Goal: Task Accomplishment & Management: Manage account settings

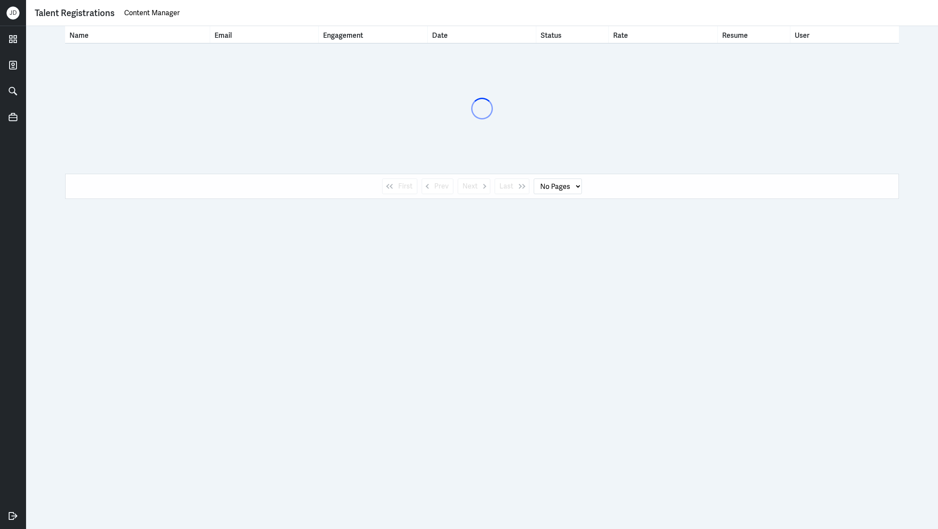
select select "1"
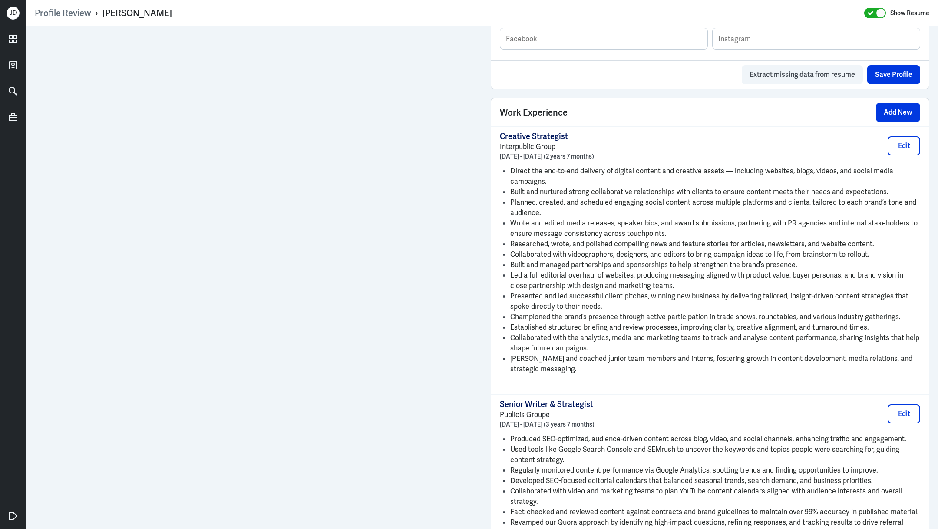
scroll to position [984, 0]
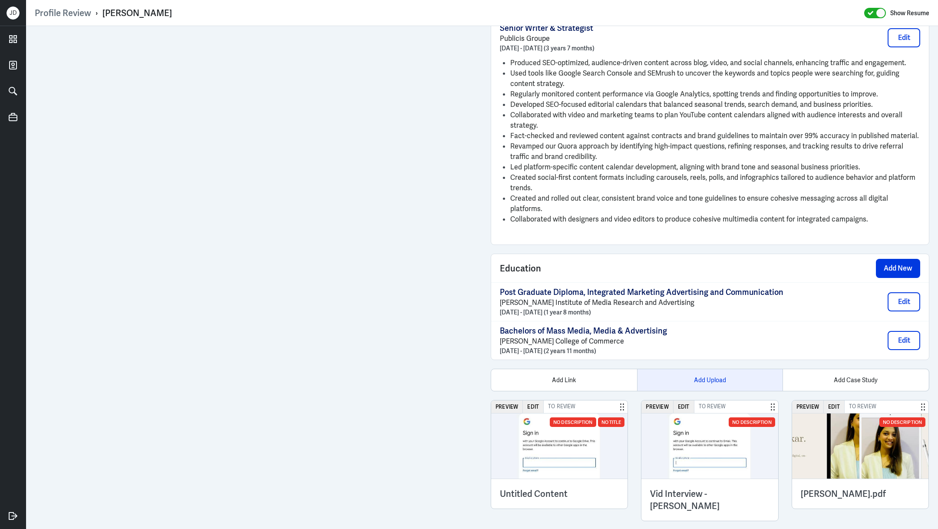
click at [690, 369] on div "Add Upload" at bounding box center [710, 380] width 146 height 22
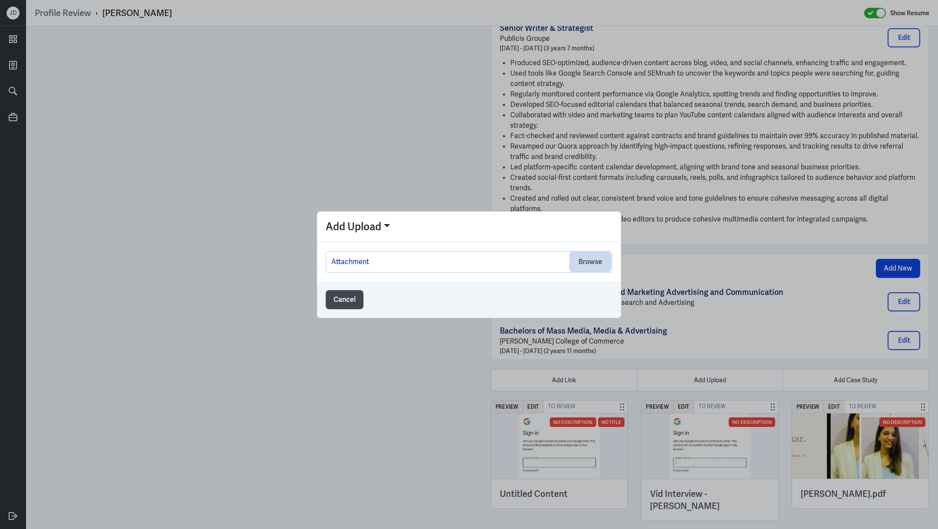
click at [584, 260] on button "Browse" at bounding box center [591, 261] width 40 height 19
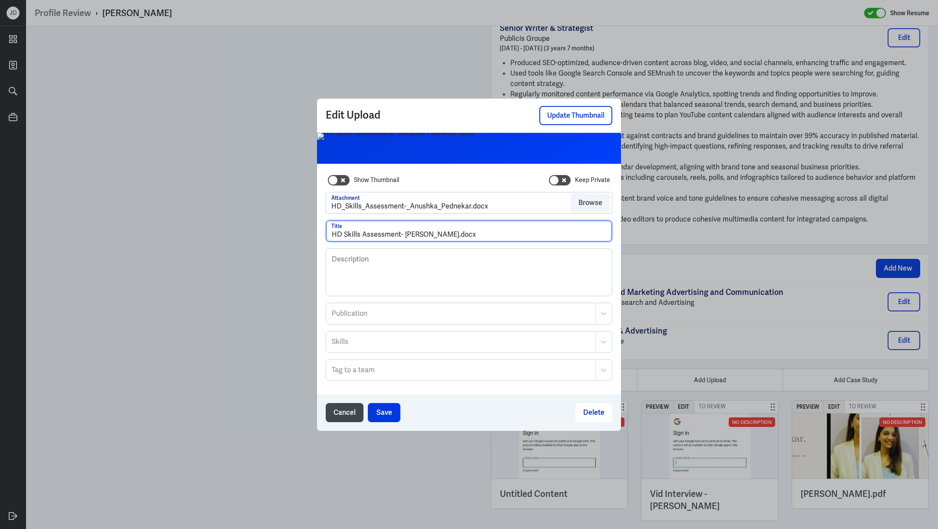
drag, startPoint x: 463, startPoint y: 235, endPoint x: 483, endPoint y: 234, distance: 20.9
click at [484, 235] on input "HD Skills Assessment- Anushka Pednekar.docx" at bounding box center [469, 231] width 286 height 21
type input "HD Skills Assessment- Anushka Pednekar"
click at [387, 414] on button "Save" at bounding box center [384, 412] width 33 height 19
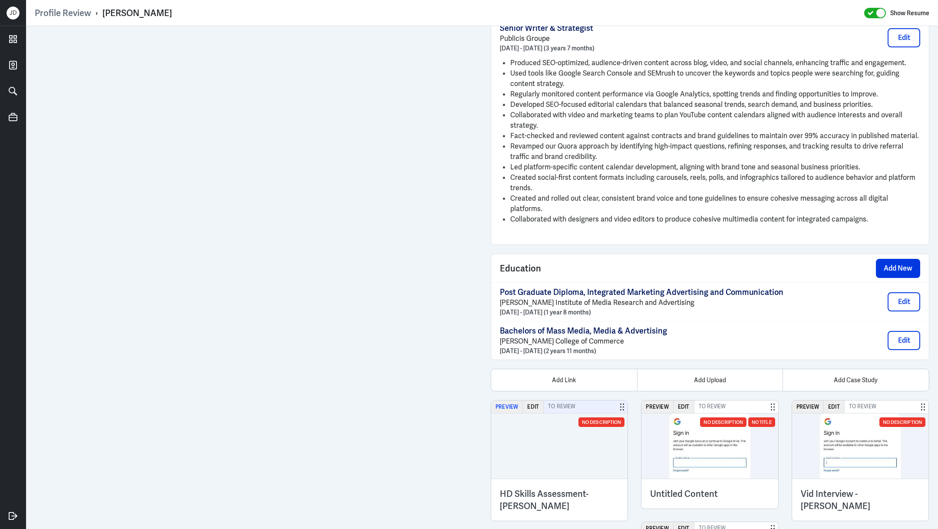
click at [511, 400] on button "Preview" at bounding box center [507, 406] width 32 height 13
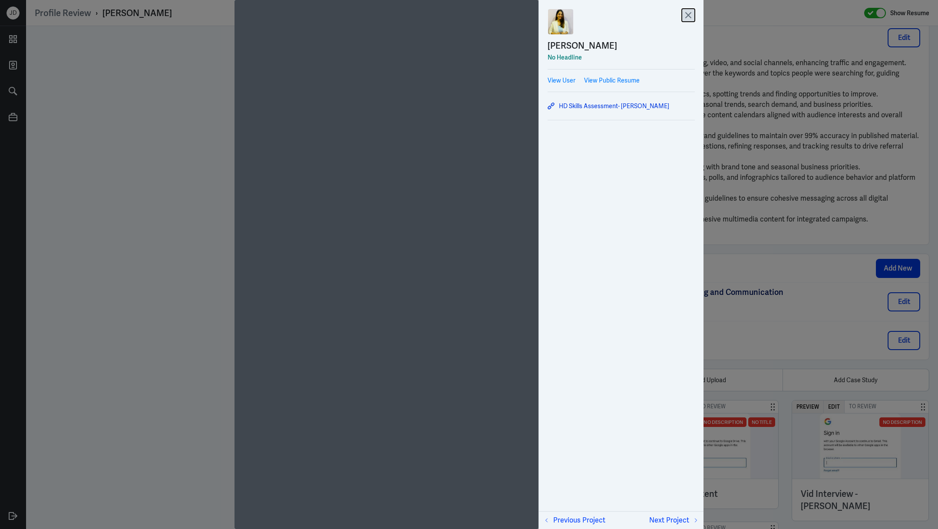
click at [691, 14] on icon at bounding box center [688, 15] width 13 height 13
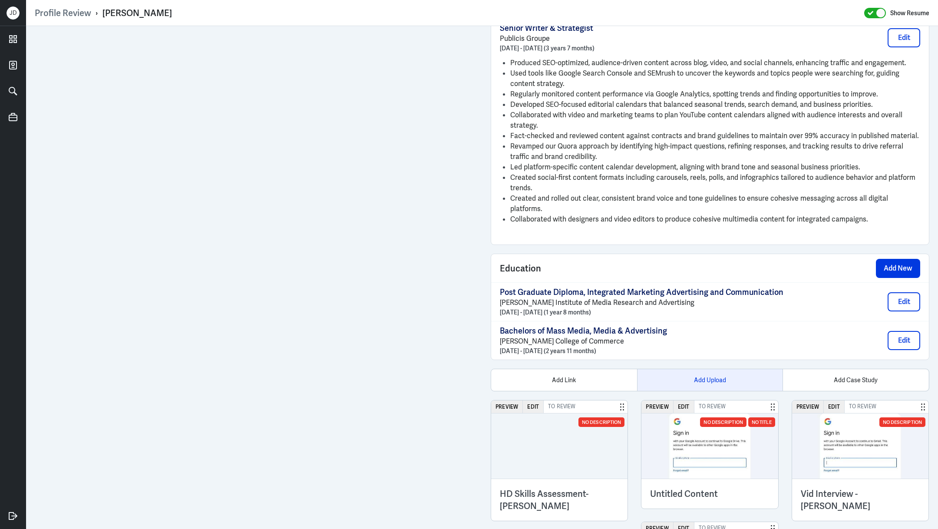
scroll to position [1105, 0]
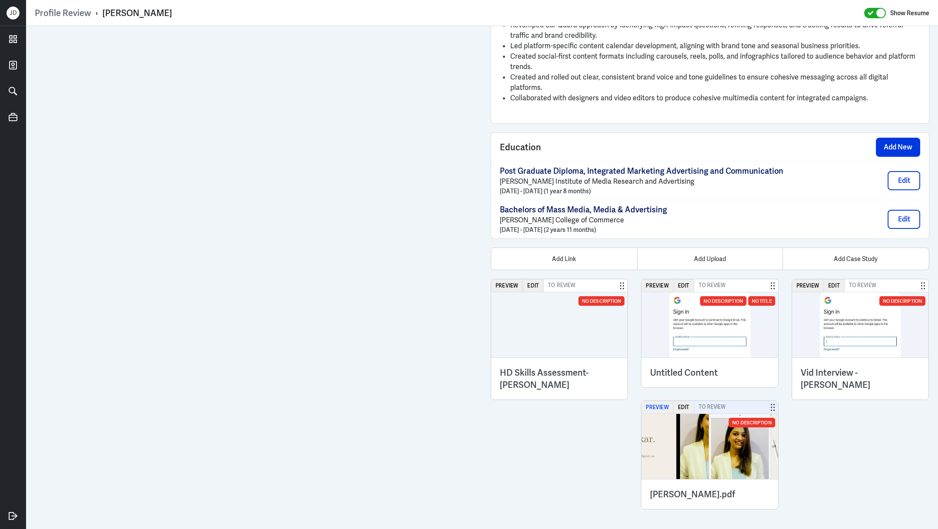
click at [661, 401] on button "Preview" at bounding box center [658, 407] width 32 height 13
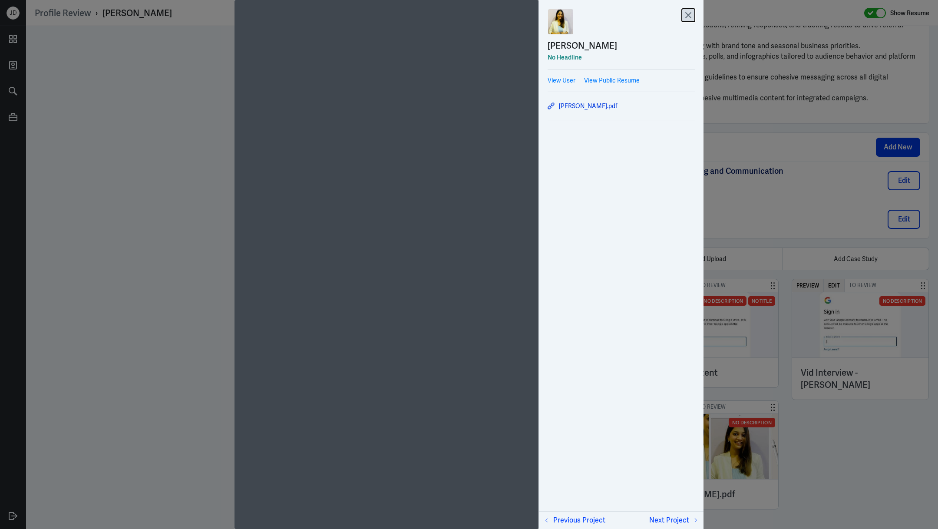
click at [688, 15] on icon at bounding box center [688, 15] width 5 height 5
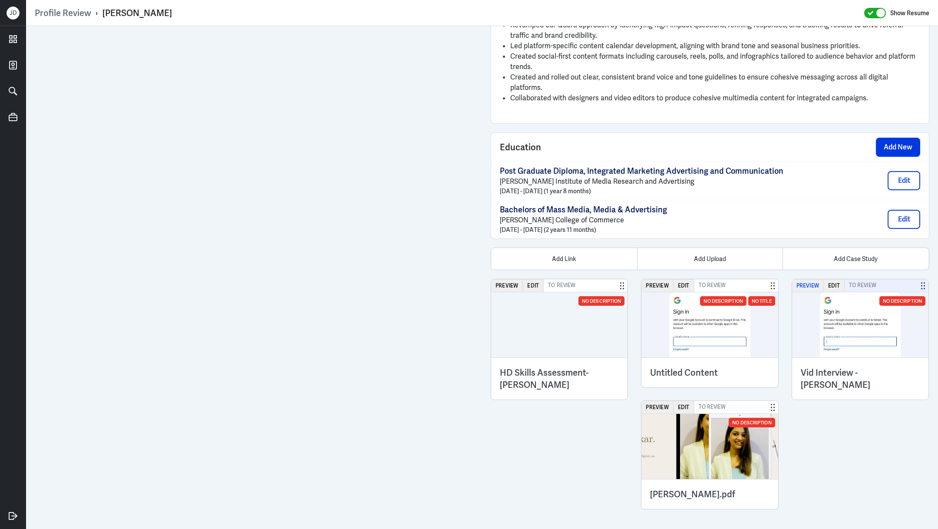
click at [809, 279] on button "Preview" at bounding box center [808, 285] width 32 height 13
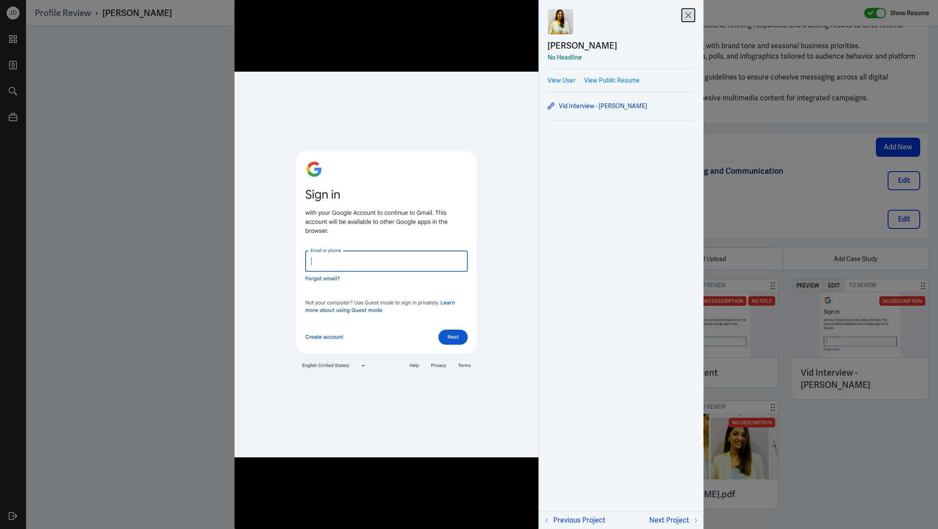
click at [684, 17] on icon at bounding box center [688, 15] width 13 height 13
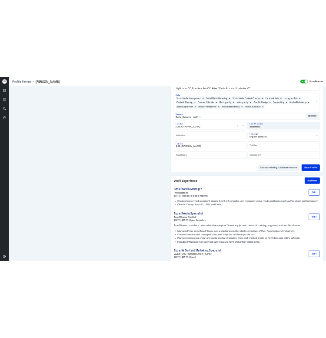
scroll to position [667, 0]
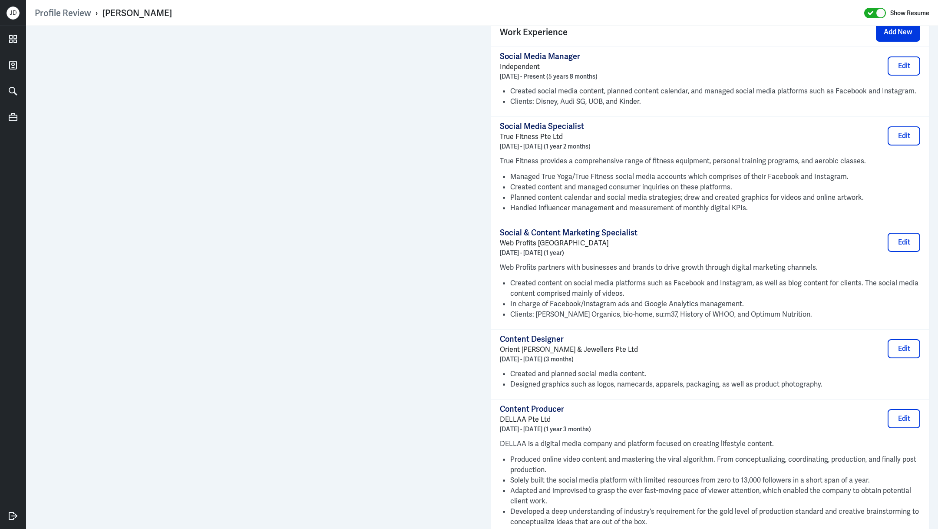
drag, startPoint x: 597, startPoint y: 256, endPoint x: 597, endPoint y: 252, distance: 4.8
click at [597, 252] on div "Social & Content Marketing Specialist Web Profits [GEOGRAPHIC_DATA] [DATE] - [D…" at bounding box center [710, 274] width 420 height 92
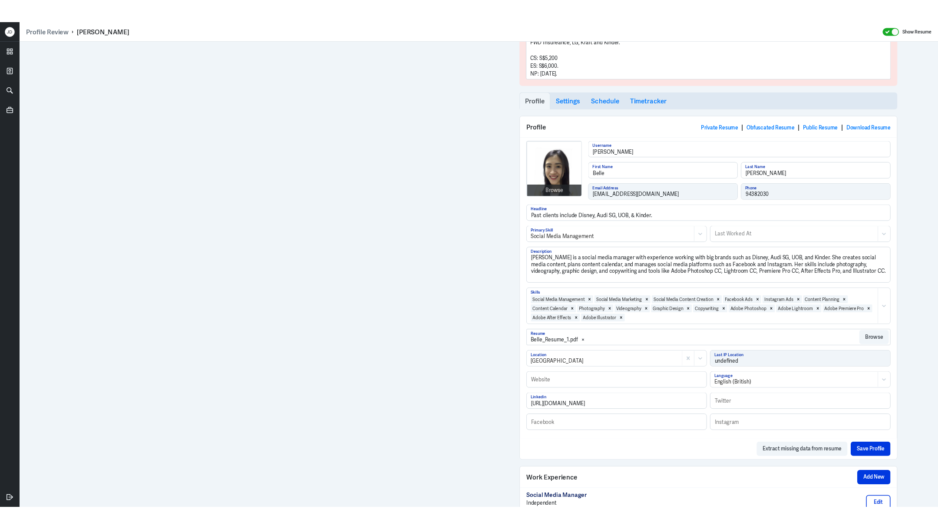
scroll to position [0, 0]
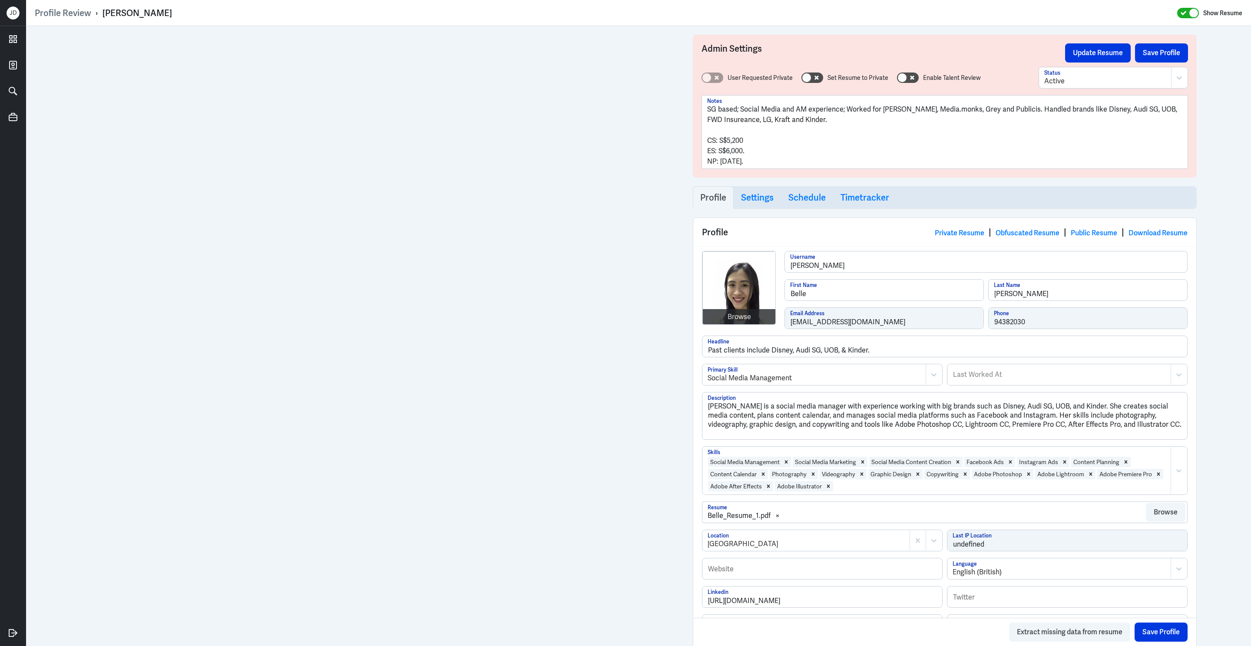
click at [824, 124] on p "SG based; Social Media and AM experience; Worked for [PERSON_NAME], Media.monks…" at bounding box center [944, 114] width 475 height 21
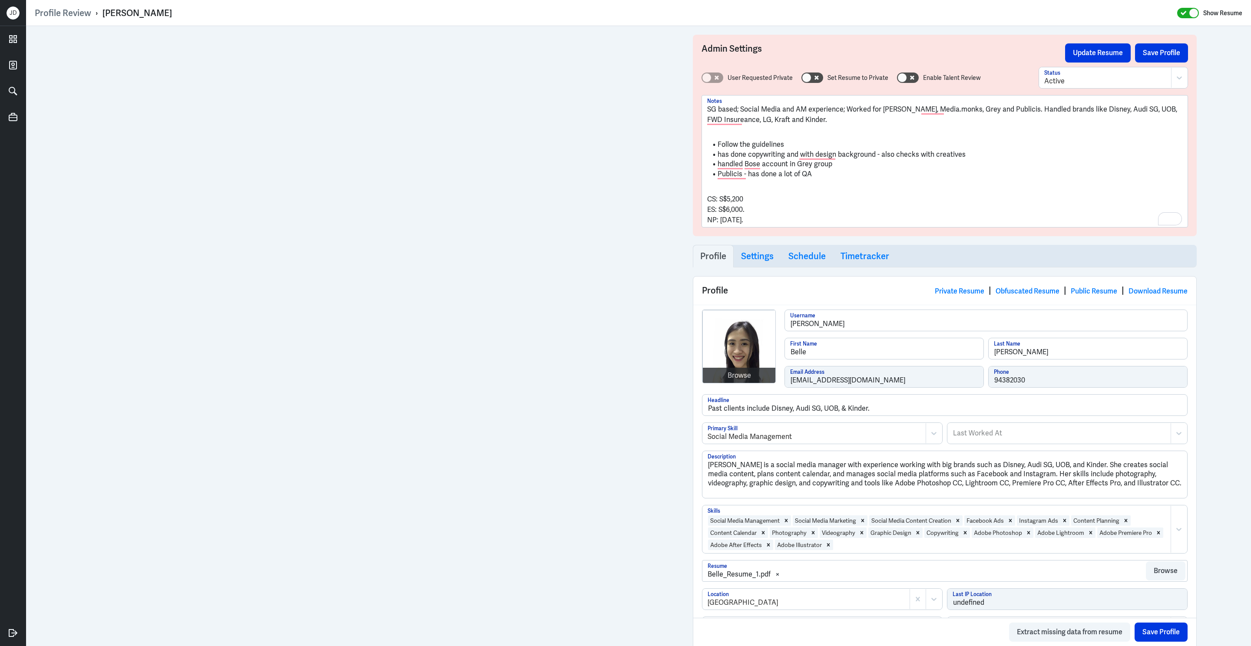
click at [708, 200] on p "CS: S$5,200" at bounding box center [944, 199] width 475 height 10
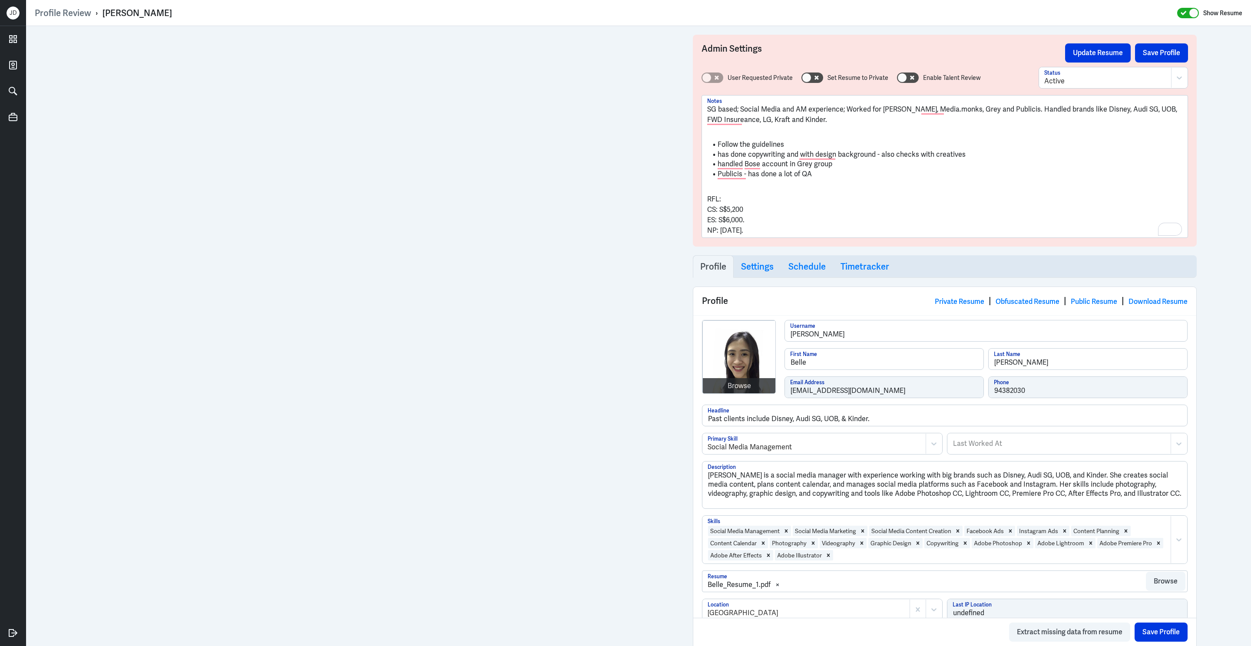
click at [824, 177] on li "Publicis - has done a lot of QA" at bounding box center [944, 174] width 475 height 10
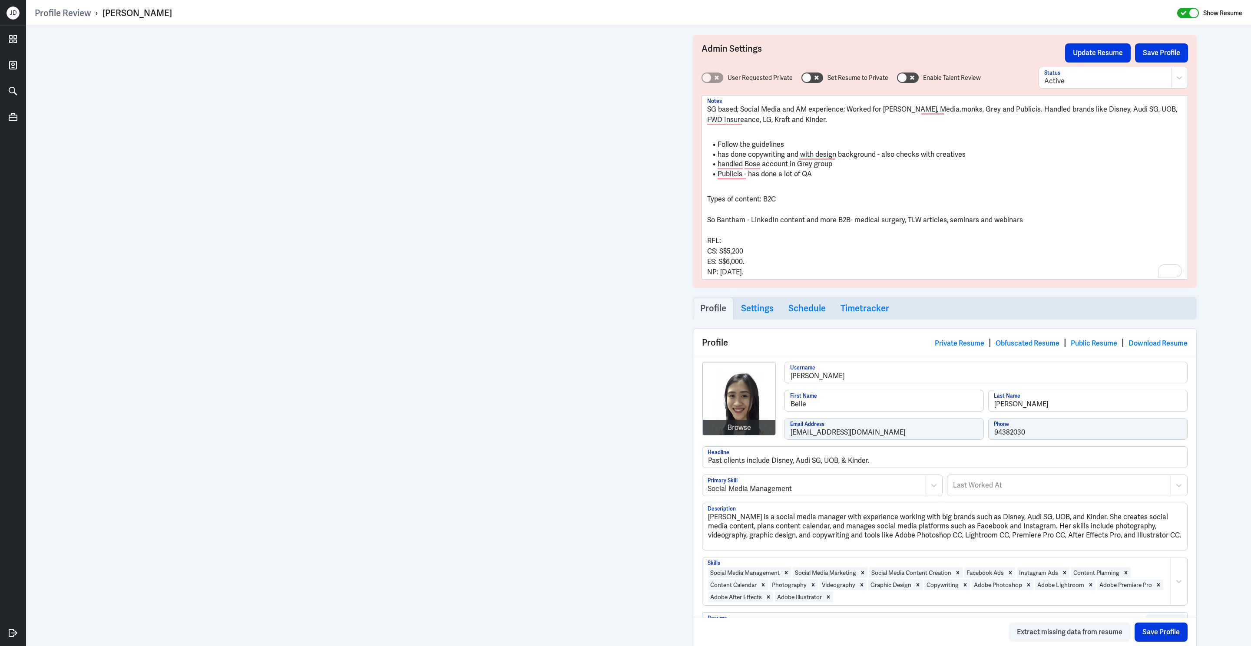
click at [758, 242] on p "RFL:" at bounding box center [944, 241] width 475 height 10
click at [756, 253] on p "CS: S$5,200" at bounding box center [944, 251] width 475 height 10
drag, startPoint x: 712, startPoint y: 251, endPoint x: 705, endPoint y: 251, distance: 7.8
click at [705, 251] on div "SG based; Social Media and AM experience; Worked for [PERSON_NAME], Media.monks…" at bounding box center [945, 188] width 486 height 184
click at [756, 265] on p "ES: S$6,000." at bounding box center [944, 262] width 475 height 10
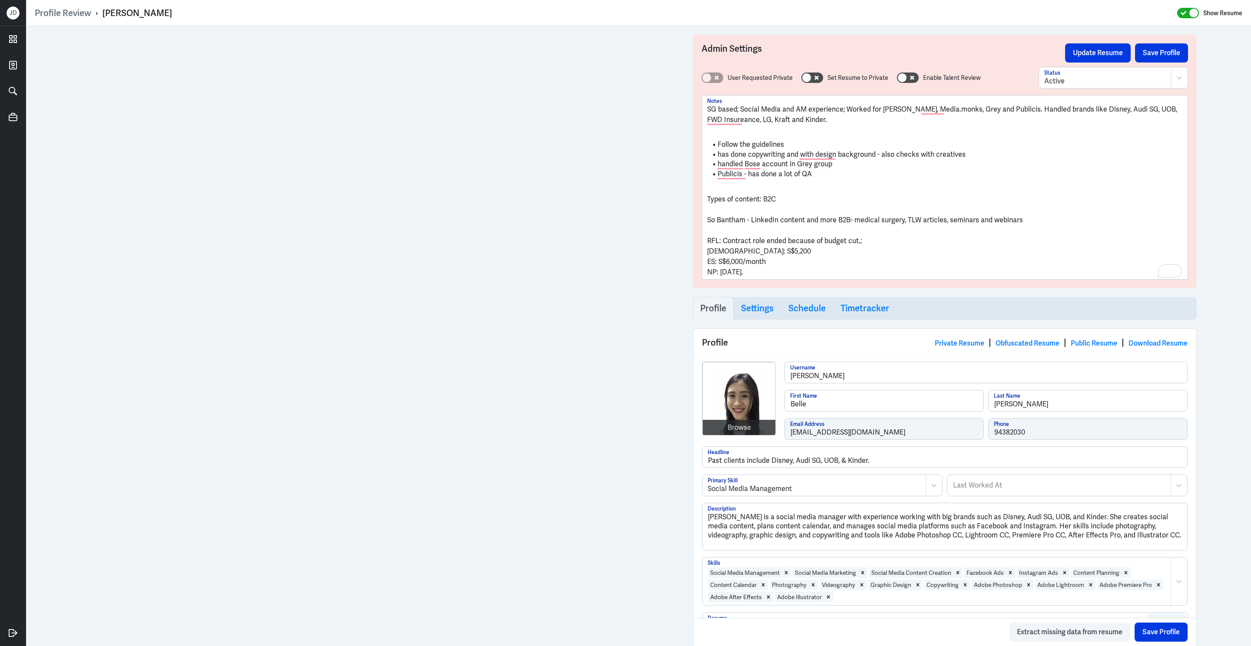
click at [768, 271] on p "NP: [DATE]." at bounding box center [944, 272] width 475 height 10
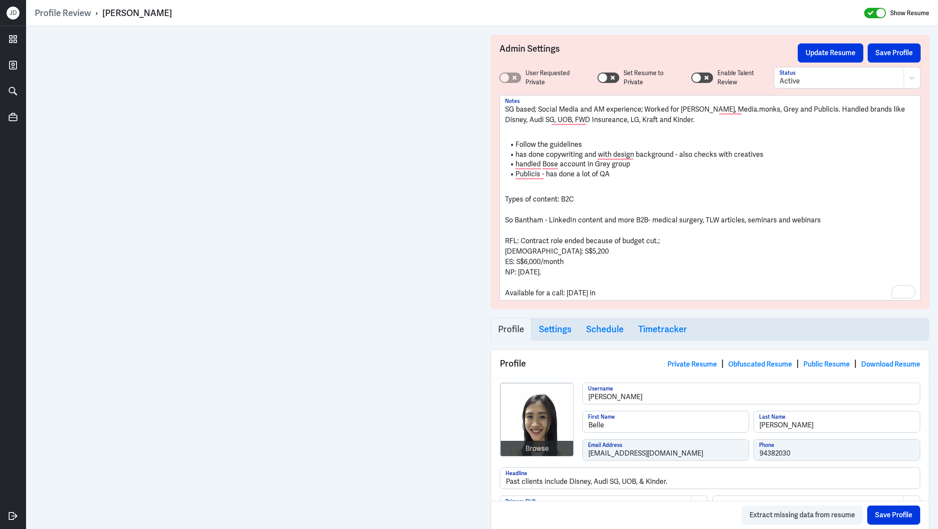
click at [586, 201] on p "Types of content: B2C" at bounding box center [710, 199] width 410 height 10
drag, startPoint x: 569, startPoint y: 269, endPoint x: 489, endPoint y: 254, distance: 81.8
click at [610, 278] on p "To enrich screen reader interactions, please activate Accessibility in Grammarl…" at bounding box center [710, 283] width 410 height 10
drag, startPoint x: 560, startPoint y: 274, endPoint x: 515, endPoint y: 247, distance: 52.4
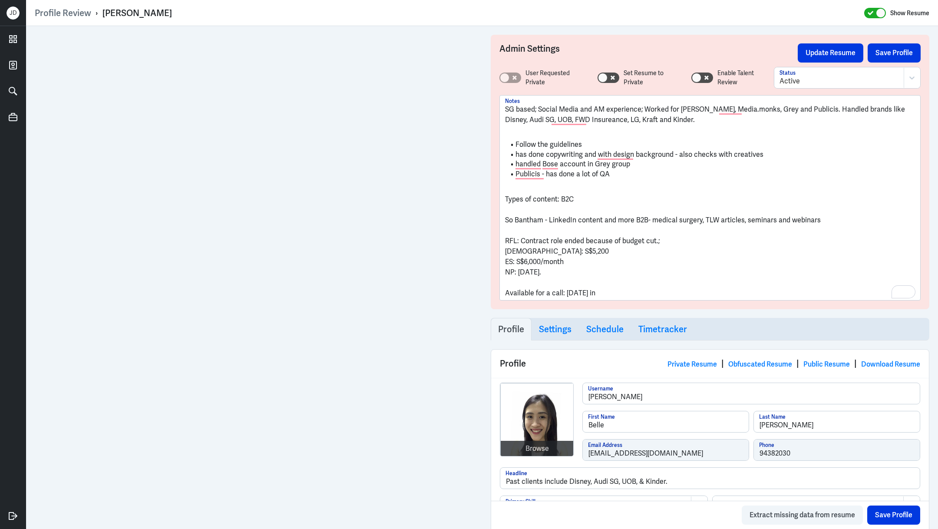
click at [515, 247] on div "SG based; Social Media and AM experience; Worked for [PERSON_NAME], Media.monks…" at bounding box center [710, 201] width 410 height 194
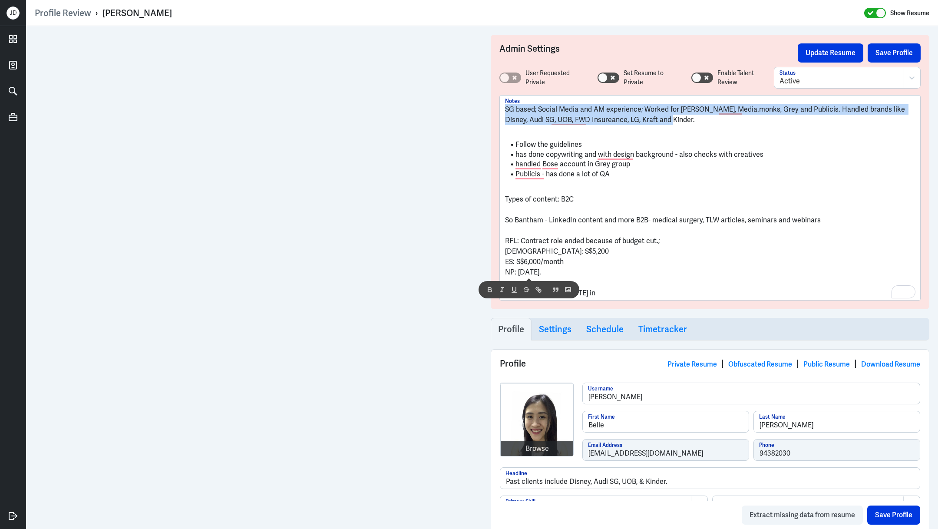
drag, startPoint x: 657, startPoint y: 119, endPoint x: 499, endPoint y: 103, distance: 158.5
click at [500, 103] on div "SG based; Social Media and AM experience; Worked for [PERSON_NAME], Media.monks…" at bounding box center [710, 197] width 421 height 205
copy p "SG based; Social Media and AM experience; Worked for [PERSON_NAME], Media.monks…"
drag, startPoint x: 567, startPoint y: 270, endPoint x: 500, endPoint y: 241, distance: 73.3
click at [496, 240] on div "Profile Review › [PERSON_NAME] Show Resume Admin Settings Update Resume Save Pr…" at bounding box center [482, 264] width 912 height 529
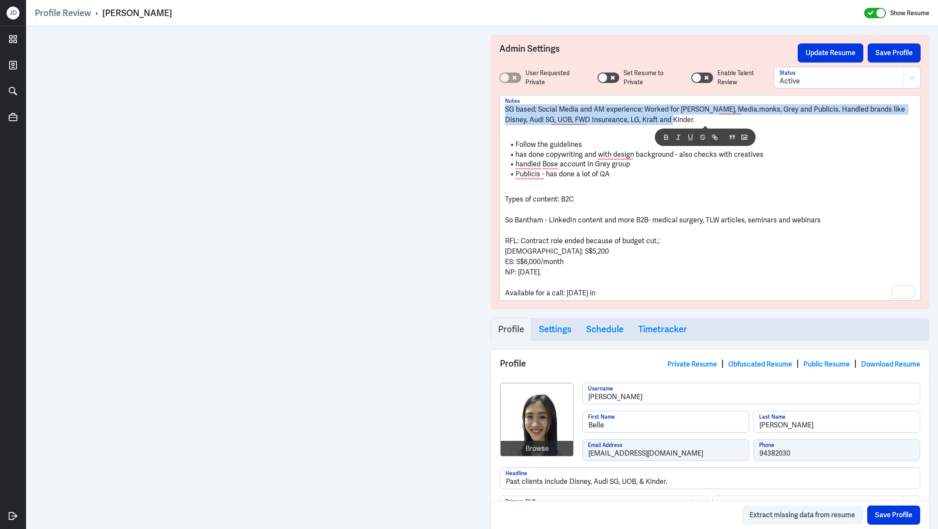
copy div "RFL: Contract role ended because of budget cut.; LDS: S$5,200 ES: S$6,000/month…"
